Goal: Information Seeking & Learning: Find specific fact

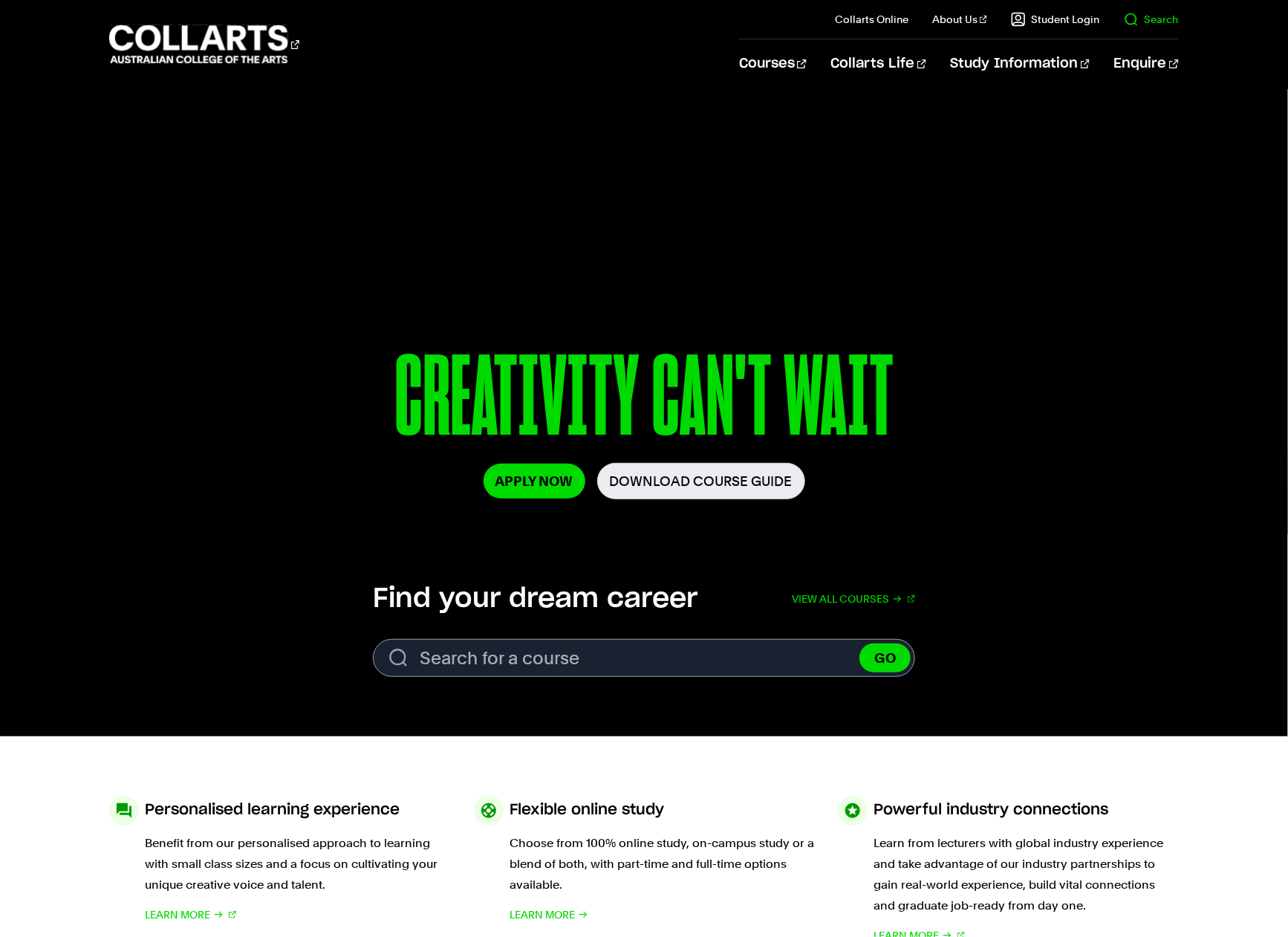
click at [1144, 26] on link "Search" at bounding box center [1152, 19] width 55 height 15
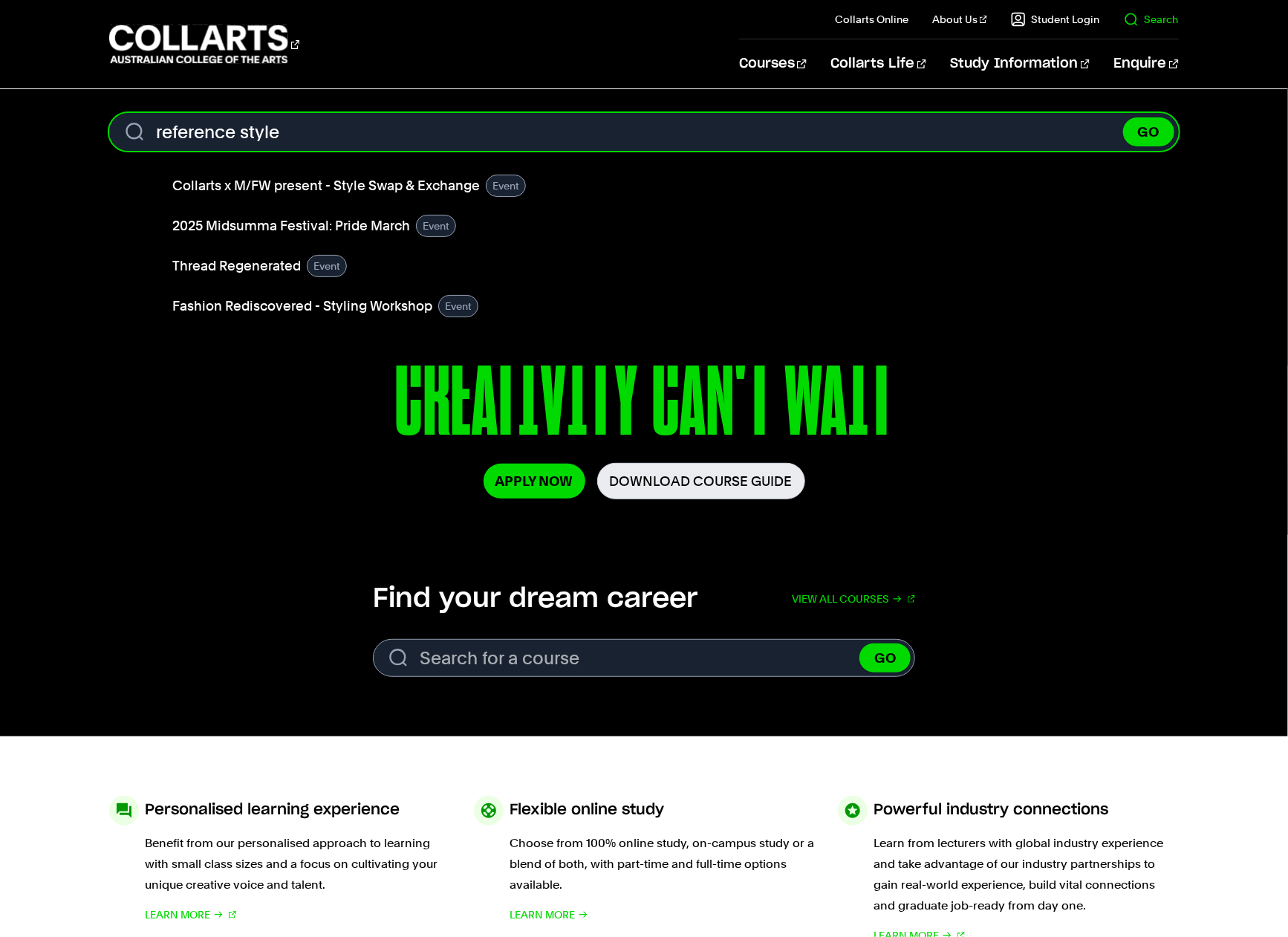
type input "reference style"
click at [1123, 117] on button "GO" at bounding box center [1149, 131] width 52 height 29
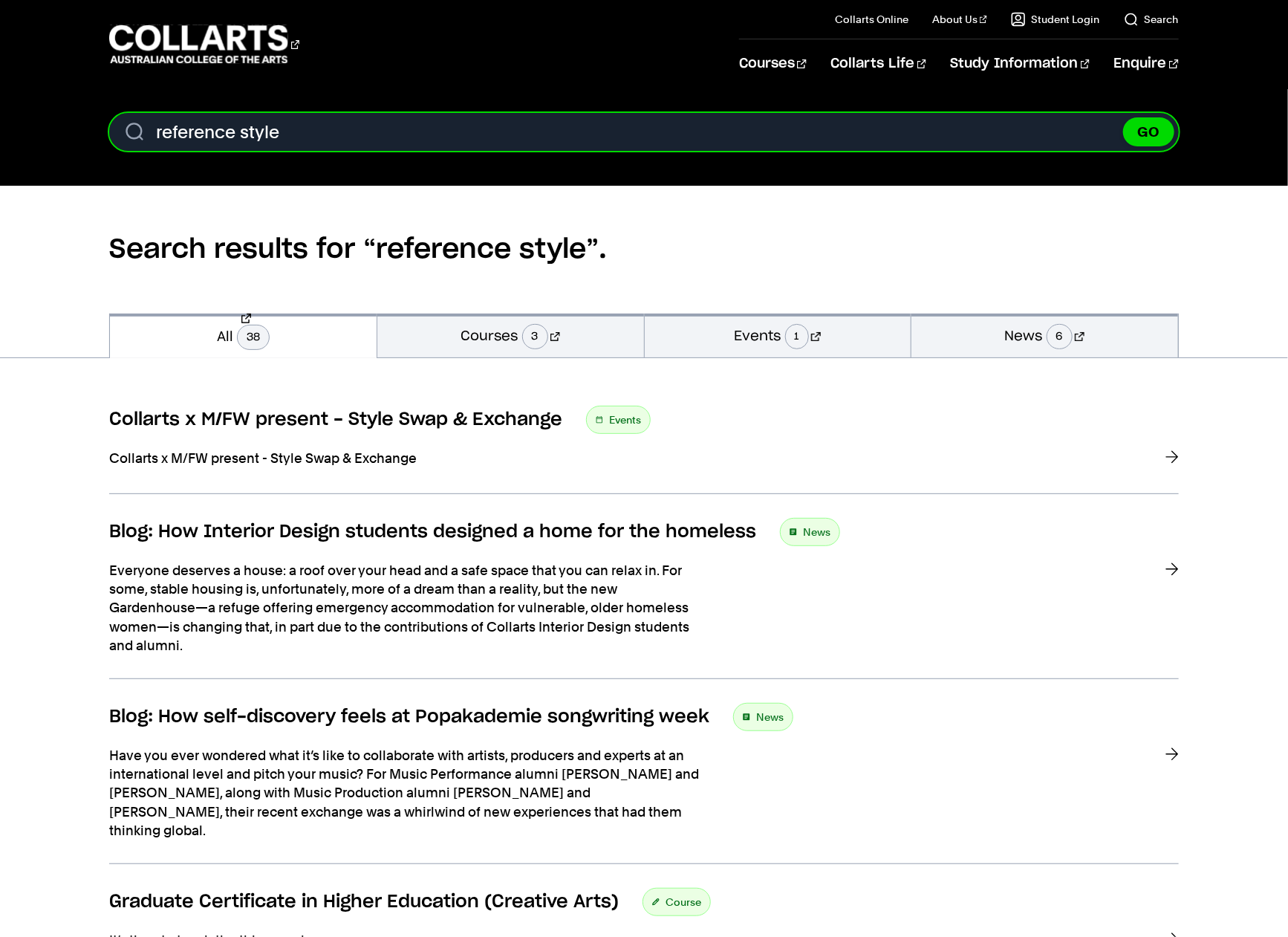
drag, startPoint x: 324, startPoint y: 136, endPoint x: 153, endPoint y: 137, distance: 171.0
click at [153, 137] on input "reference style" at bounding box center [643, 132] width 1069 height 38
type input "monash harvard"
click at [1123, 117] on button "GO" at bounding box center [1149, 131] width 52 height 29
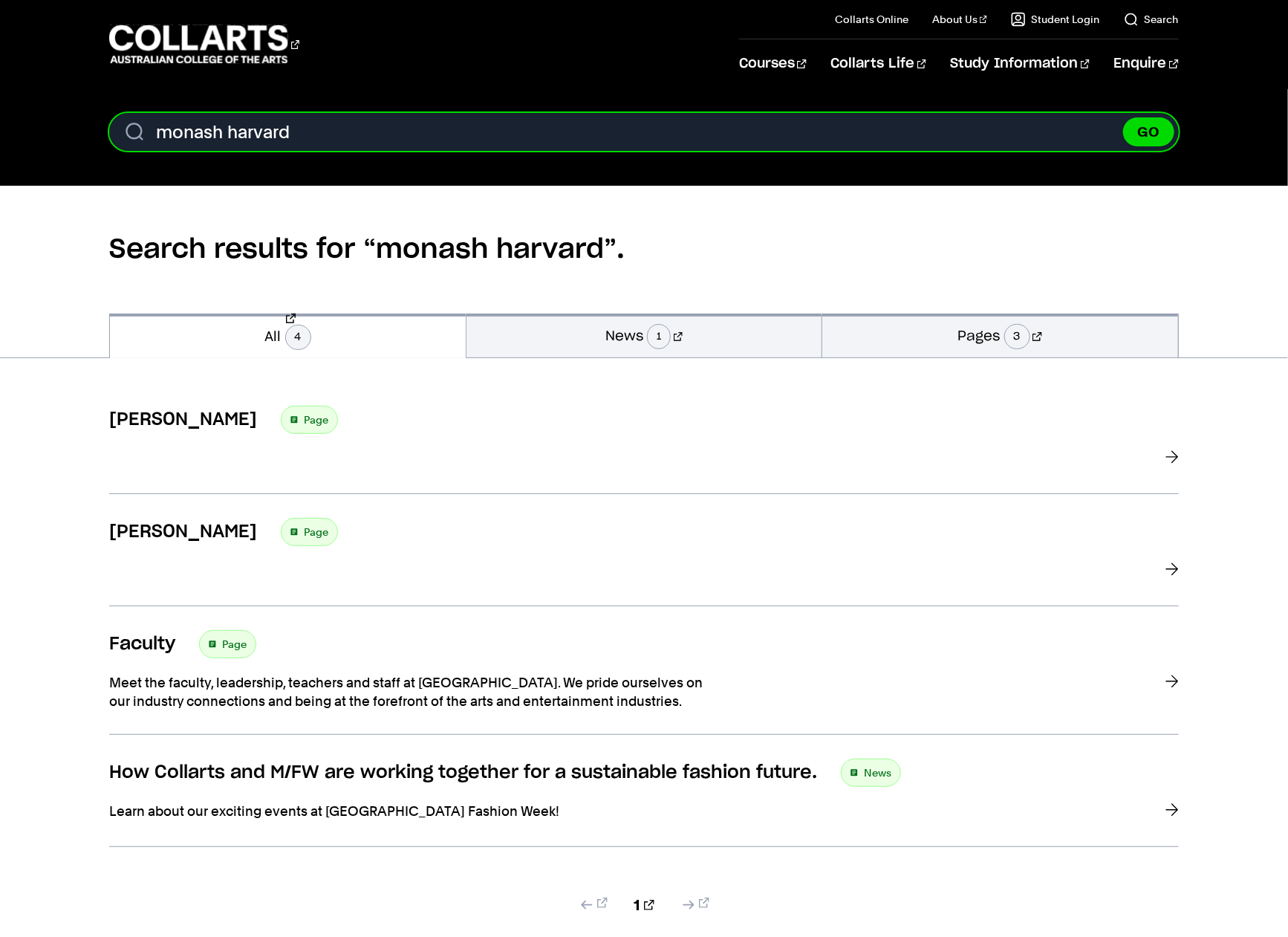
drag, startPoint x: 297, startPoint y: 133, endPoint x: 222, endPoint y: 135, distance: 75.0
click at [222, 135] on input "monash harvard" at bounding box center [643, 132] width 1069 height 38
type input "monash"
click at [1123, 117] on button "GO" at bounding box center [1149, 131] width 52 height 29
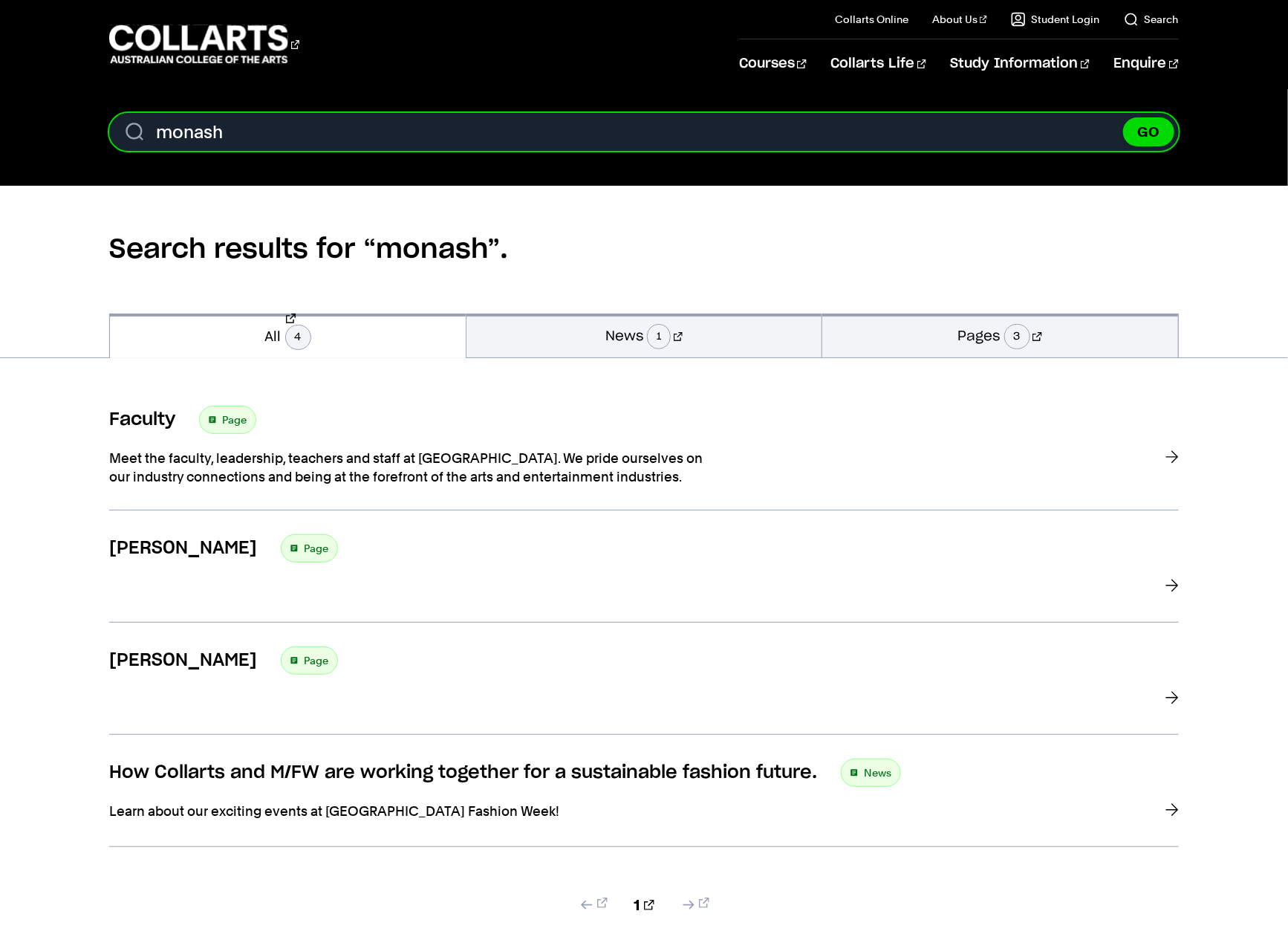
drag, startPoint x: 274, startPoint y: 128, endPoint x: 103, endPoint y: 121, distance: 171.1
click at [103, 121] on div "Search. Search content monash GO" at bounding box center [644, 137] width 1288 height 49
paste input "government style manual"
type input "government style manual"
click at [1123, 117] on button "GO" at bounding box center [1149, 131] width 52 height 29
